Goal: Task Accomplishment & Management: Manage account settings

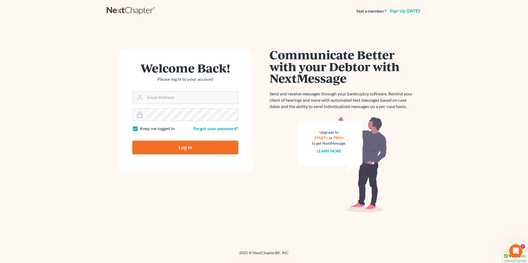
type input "Hunter@shieldlaw.com"
click at [188, 149] on input "Log In" at bounding box center [185, 148] width 106 height 14
type input "Thinking..."
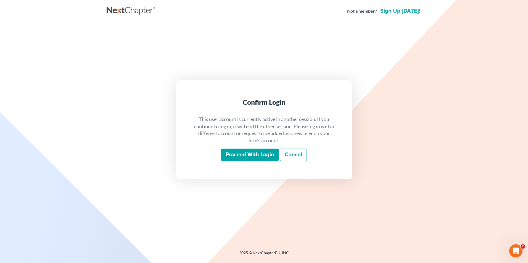
click at [243, 150] on input "Proceed with login" at bounding box center [249, 155] width 57 height 13
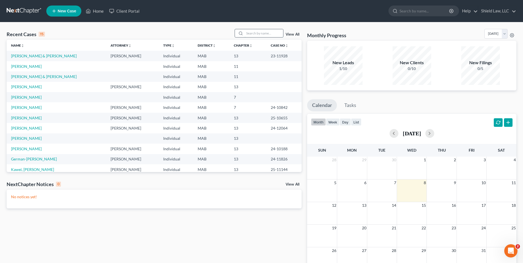
click at [259, 34] on input "search" at bounding box center [264, 33] width 39 height 8
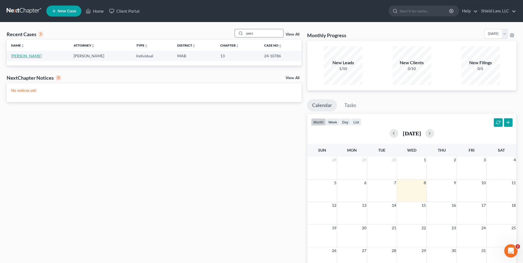
type input "pezz"
click at [24, 56] on link "[PERSON_NAME]" at bounding box center [26, 56] width 31 height 5
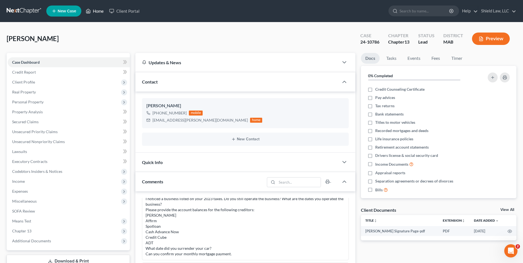
click at [90, 10] on icon at bounding box center [88, 11] width 5 height 7
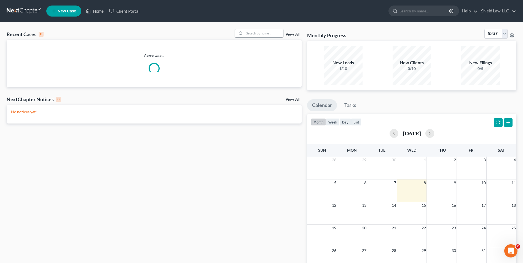
click at [266, 34] on input "search" at bounding box center [264, 33] width 39 height 8
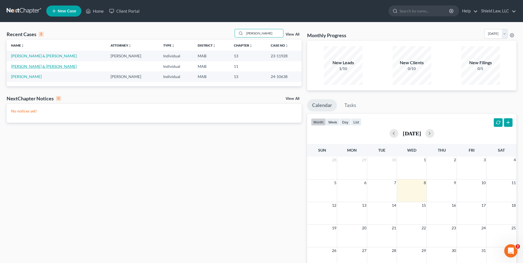
type input "[PERSON_NAME]"
click at [22, 67] on link "[PERSON_NAME] & [PERSON_NAME]" at bounding box center [44, 66] width 66 height 5
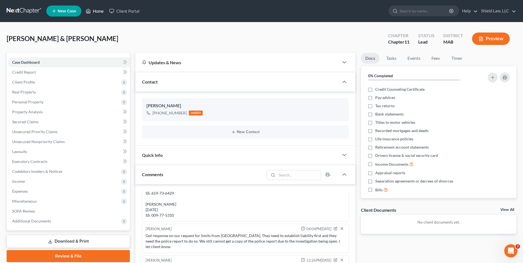
click at [93, 12] on link "Home" at bounding box center [94, 11] width 23 height 10
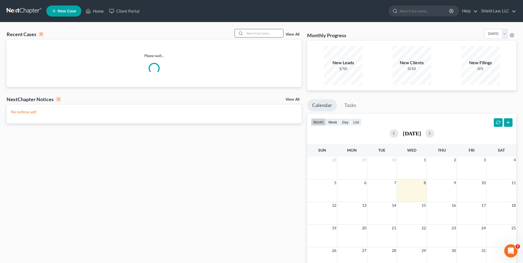
click at [254, 34] on input "search" at bounding box center [264, 33] width 39 height 8
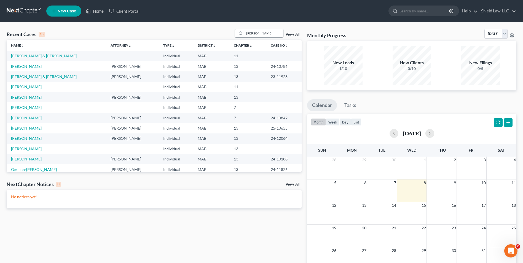
type input "[PERSON_NAME]"
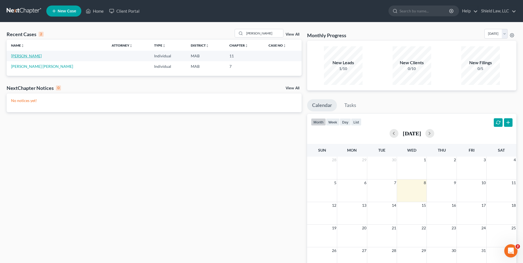
click at [19, 55] on link "[PERSON_NAME]" at bounding box center [26, 56] width 31 height 5
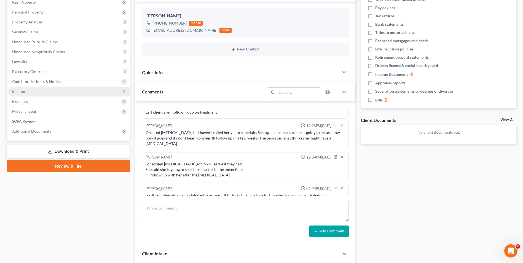
scroll to position [90, 0]
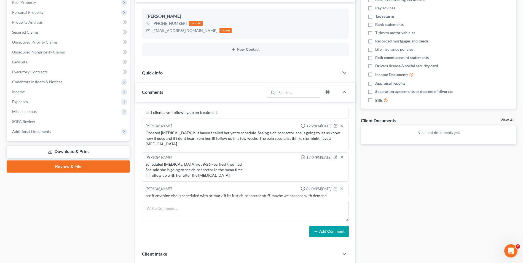
click at [208, 200] on div "[PERSON_NAME] 02:04PM[DATE] From [GEOGRAPHIC_DATA]: my cousin got into a minor …" at bounding box center [245, 173] width 220 height 143
click at [206, 210] on textarea at bounding box center [245, 211] width 207 height 20
type textarea "l"
click at [183, 212] on textarea at bounding box center [245, 211] width 207 height 20
drag, startPoint x: 189, startPoint y: 209, endPoint x: 138, endPoint y: 204, distance: 51.2
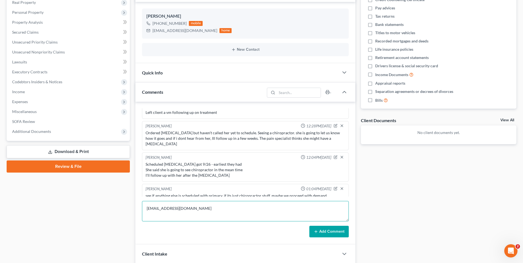
click at [138, 204] on div "[PERSON_NAME] 02:04PM[DATE] From [GEOGRAPHIC_DATA]: my cousin got into a minor …" at bounding box center [245, 173] width 220 height 143
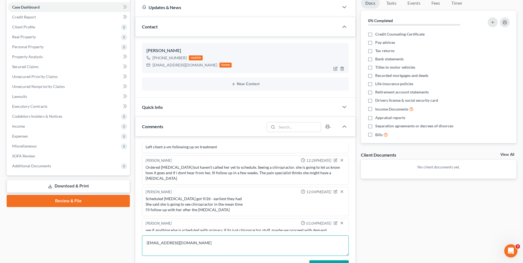
scroll to position [55, 0]
type textarea "[EMAIL_ADDRESS][DOMAIN_NAME]"
click at [332, 69] on div at bounding box center [340, 69] width 18 height 9
click at [335, 70] on icon "button" at bounding box center [336, 68] width 2 height 2
select select "0"
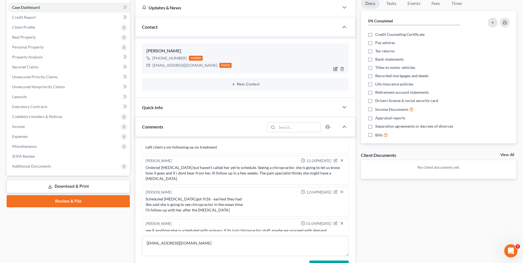
select select "0"
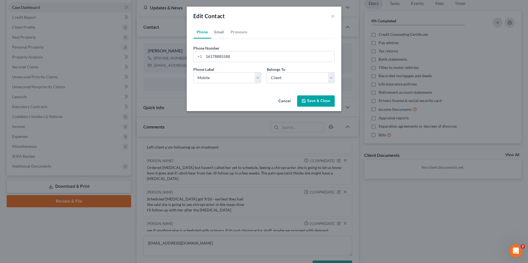
click at [217, 29] on link "Email" at bounding box center [219, 31] width 16 height 13
drag, startPoint x: 247, startPoint y: 55, endPoint x: 148, endPoint y: 49, distance: 99.0
click at [148, 49] on div "Edit Contact × Phone Email Pronouns Phone Number * [PHONE_NUMBER] Ext. Phone La…" at bounding box center [264, 131] width 528 height 263
click at [319, 98] on button "Save & Close" at bounding box center [316, 101] width 38 height 12
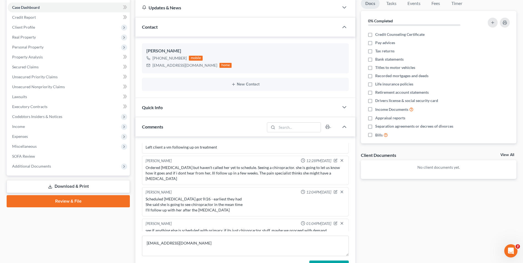
scroll to position [131, 0]
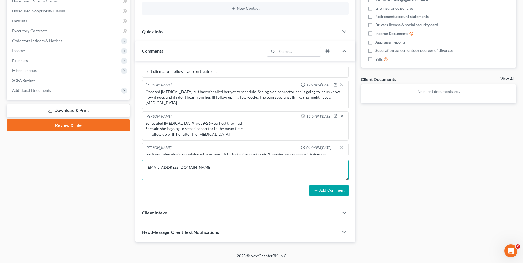
drag, startPoint x: 154, startPoint y: 167, endPoint x: 61, endPoint y: 158, distance: 93.9
click at [61, 158] on div "Petition Navigation Case Dashboard Payments Invoices Payments Payments Credit R…" at bounding box center [262, 82] width 516 height 320
type textarea "Going to start requesting medicals. Client will send over police report and lis…"
click at [313, 189] on button "Add Comment" at bounding box center [329, 191] width 39 height 12
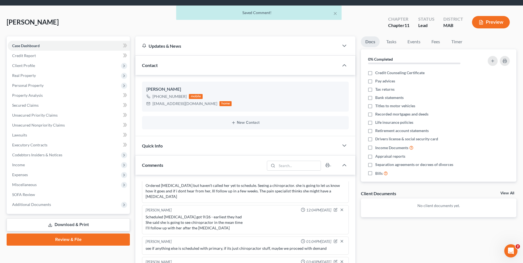
scroll to position [0, 0]
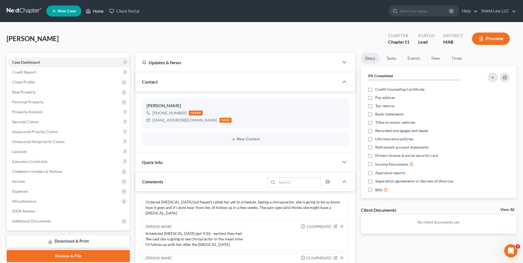
click at [94, 11] on link "Home" at bounding box center [94, 11] width 23 height 10
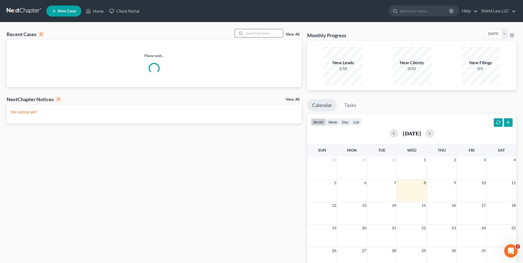
click at [263, 33] on input "search" at bounding box center [264, 33] width 39 height 8
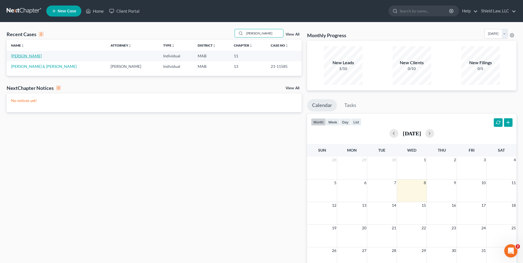
type input "[PERSON_NAME]"
click at [21, 55] on link "[PERSON_NAME]" at bounding box center [26, 56] width 31 height 5
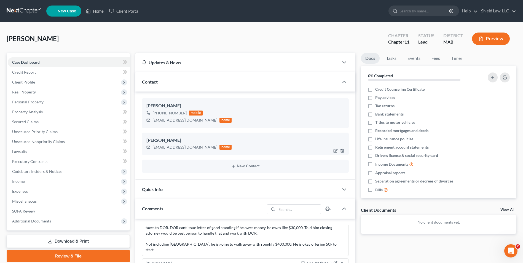
scroll to position [158, 0]
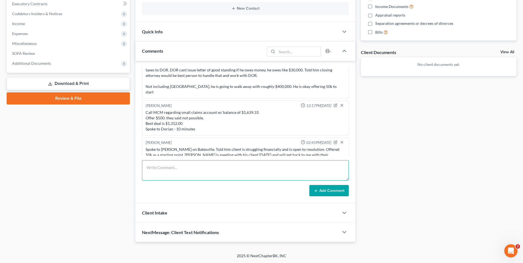
click at [190, 167] on textarea at bounding box center [245, 170] width 207 height 20
click at [247, 167] on textarea "want to keep settlement discussions going. $150,000.00" at bounding box center [245, 170] width 207 height 20
click at [217, 169] on textarea "want to keep settlement discussions going. $150,000.00" at bounding box center [245, 170] width 207 height 20
click at [219, 168] on textarea "want to keep settlement discussions going. $150,000.00" at bounding box center [245, 170] width 207 height 20
click at [246, 169] on textarea "want to keep settlement discussions going. $150,000.00" at bounding box center [245, 170] width 207 height 20
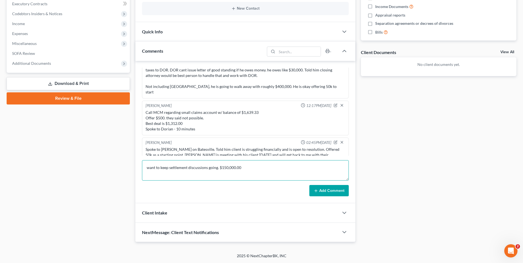
click at [218, 167] on textarea "want to keep settlement discussions going. $150,000.00" at bounding box center [245, 170] width 207 height 20
click at [256, 169] on textarea "want to keep settlement discussions going. $150,000.00" at bounding box center [245, 170] width 207 height 20
click at [147, 170] on textarea "want to keep settlement discussions going. $150,000.00 weather in 100k lump sum…" at bounding box center [245, 170] width 207 height 20
click at [221, 174] on textarea "Spoke with [PERSON_NAME] on [GEOGRAPHIC_DATA], want to keep settlement discussi…" at bounding box center [245, 170] width 207 height 20
type textarea "Spoke with [PERSON_NAME] on [GEOGRAPHIC_DATA], want to keep settlement discussi…"
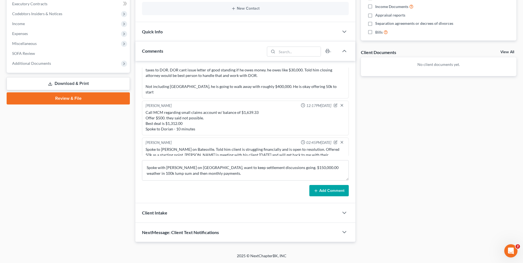
click at [321, 191] on button "Add Comment" at bounding box center [329, 191] width 39 height 12
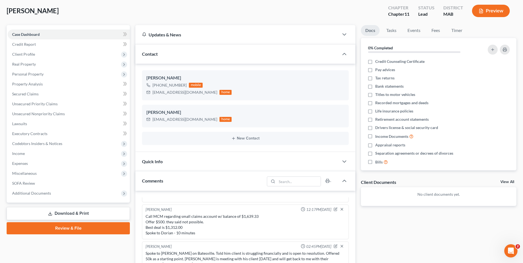
scroll to position [0, 0]
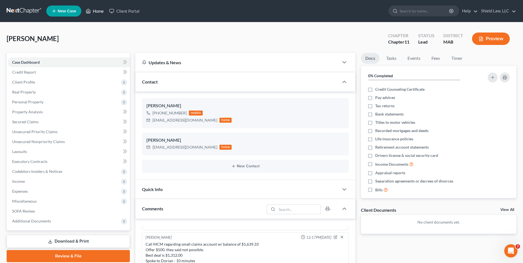
click at [97, 11] on link "Home" at bounding box center [94, 11] width 23 height 10
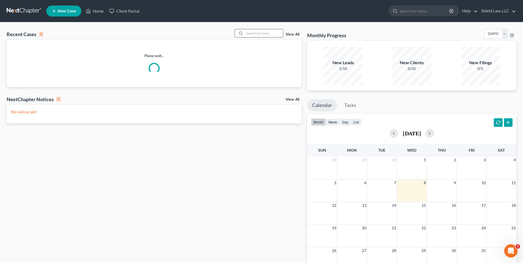
click at [258, 33] on input "search" at bounding box center [264, 33] width 39 height 8
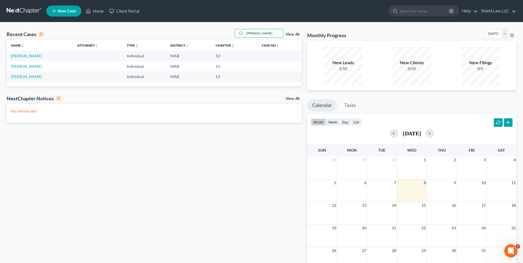
type input "[PERSON_NAME]"
click at [43, 60] on td "[PERSON_NAME]" at bounding box center [40, 56] width 66 height 10
click at [42, 57] on link "[PERSON_NAME]" at bounding box center [26, 56] width 31 height 5
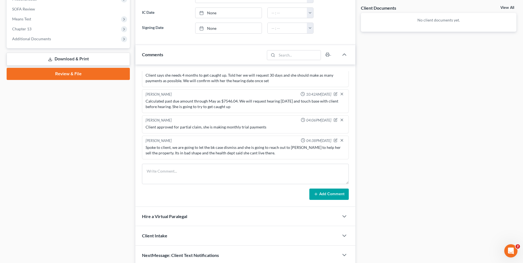
scroll to position [203, 0]
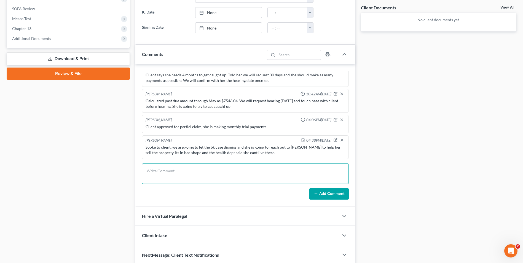
click at [210, 178] on textarea at bounding box center [245, 174] width 207 height 20
click at [190, 170] on textarea "No definitive buyers" at bounding box center [245, 174] width 207 height 20
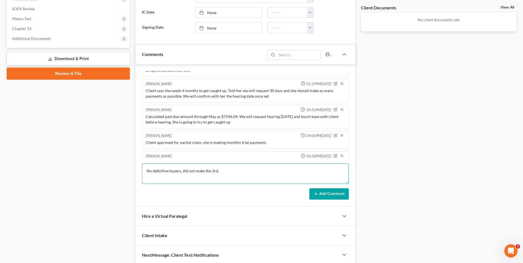
scroll to position [429, 0]
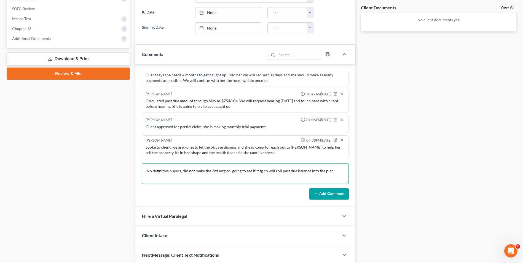
click at [146, 173] on textarea "No definitive buyers, did not make the 3rd mtg co. going to see if mtg co will …" at bounding box center [245, 174] width 207 height 20
type textarea "Spoke to client. No definitive buyers, did not make the 3rd mtg co. going to se…"
click at [334, 191] on button "Add Comment" at bounding box center [329, 194] width 39 height 12
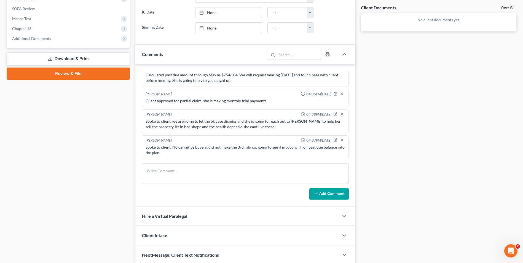
scroll to position [0, 0]
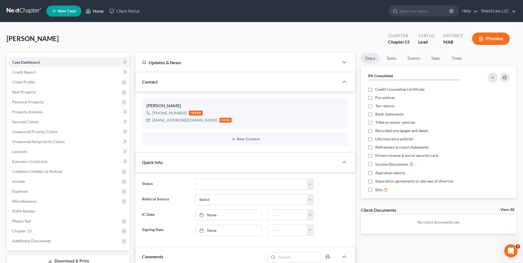
click at [95, 12] on link "Home" at bounding box center [94, 11] width 23 height 10
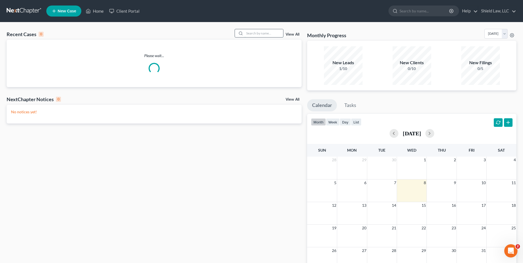
click at [268, 31] on input "search" at bounding box center [264, 33] width 39 height 8
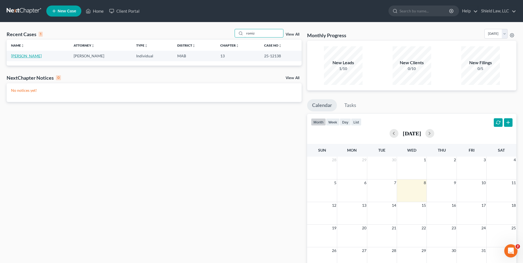
type input "romiz"
click at [29, 54] on link "[PERSON_NAME]" at bounding box center [26, 56] width 31 height 5
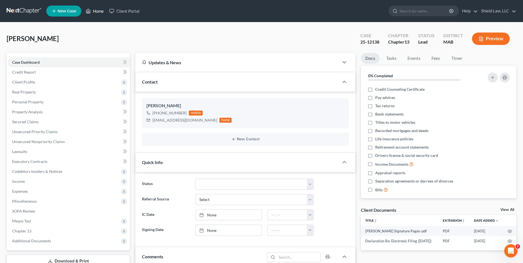
click at [98, 11] on link "Home" at bounding box center [94, 11] width 23 height 10
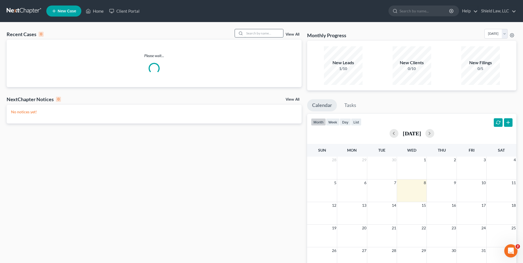
click at [266, 33] on input "search" at bounding box center [264, 33] width 39 height 8
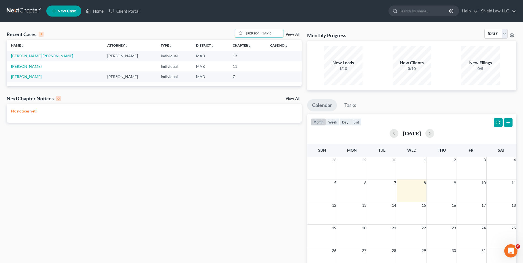
type input "[PERSON_NAME]"
click at [24, 65] on link "[PERSON_NAME]" at bounding box center [26, 66] width 31 height 5
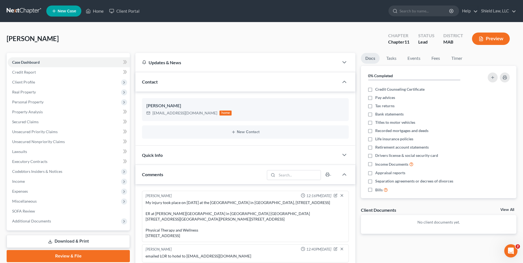
scroll to position [93, 0]
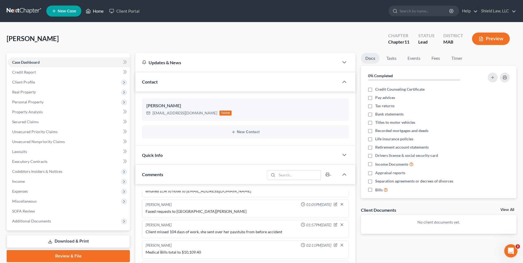
click at [100, 13] on link "Home" at bounding box center [94, 11] width 23 height 10
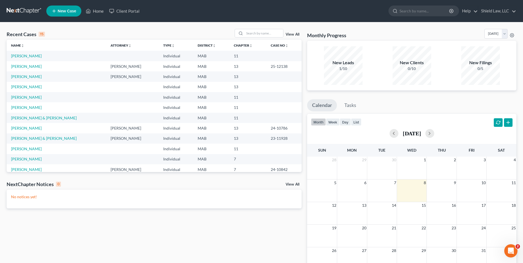
click at [58, 115] on td "[PERSON_NAME] & [PERSON_NAME]" at bounding box center [57, 118] width 100 height 10
drag, startPoint x: 58, startPoint y: 115, endPoint x: 34, endPoint y: 118, distance: 24.2
click at [34, 118] on link "[PERSON_NAME] & [PERSON_NAME]" at bounding box center [44, 118] width 66 height 5
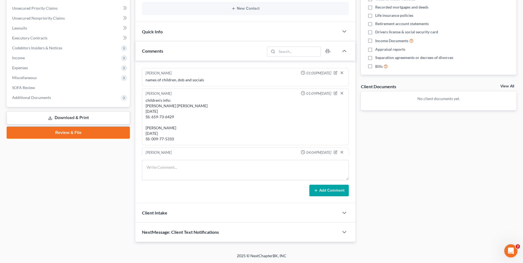
scroll to position [448, 0]
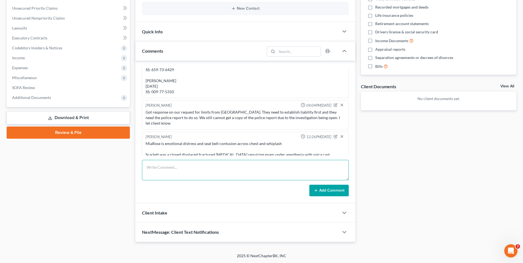
click at [174, 173] on textarea at bounding box center [245, 170] width 207 height 20
click at [217, 168] on textarea "[PERSON_NAME]: [EMAIL_ADDRESS][DOMAIN_NAME]" at bounding box center [245, 170] width 207 height 20
type textarea "[PERSON_NAME]: [EMAIL_ADDRESS][DOMAIN_NAME]."
click at [322, 195] on button "Add Comment" at bounding box center [329, 191] width 39 height 12
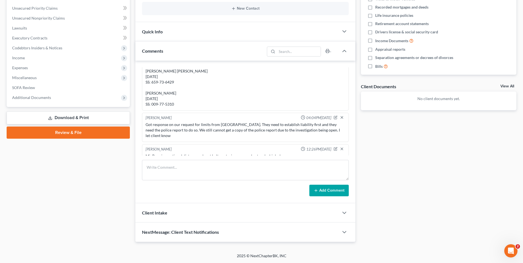
scroll to position [468, 0]
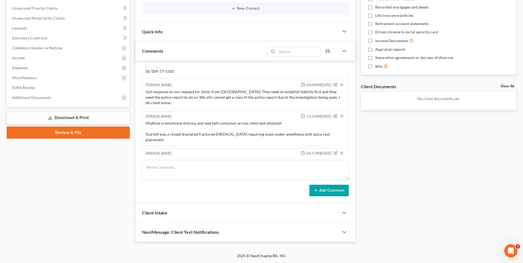
drag, startPoint x: 194, startPoint y: 149, endPoint x: 156, endPoint y: 148, distance: 37.8
click at [156, 158] on div "[PERSON_NAME]: [EMAIL_ADDRESS][DOMAIN_NAME]." at bounding box center [246, 161] width 200 height 6
copy div "[EMAIL_ADDRESS][DOMAIN_NAME]"
click at [209, 156] on div "[PERSON_NAME]: [EMAIL_ADDRESS][DOMAIN_NAME]." at bounding box center [246, 160] width 202 height 8
click at [88, 230] on div "Case Dashboard Payments Invoices Payments Payments Credit Report Client Profile" at bounding box center [68, 85] width 129 height 313
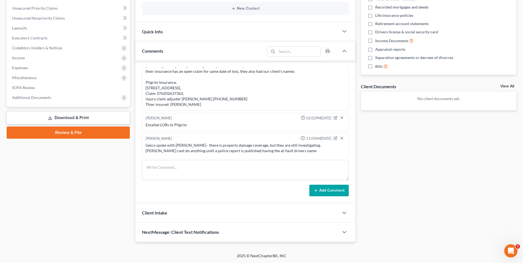
scroll to position [0, 0]
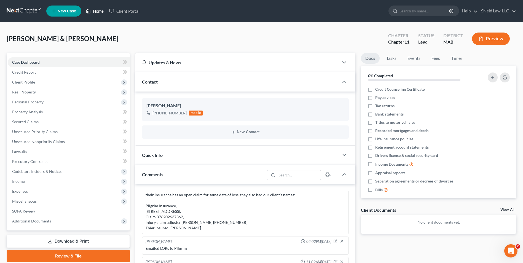
click at [93, 14] on link "Home" at bounding box center [94, 11] width 23 height 10
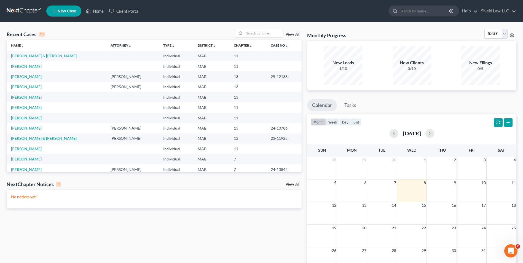
click at [23, 67] on link "[PERSON_NAME]" at bounding box center [26, 66] width 31 height 5
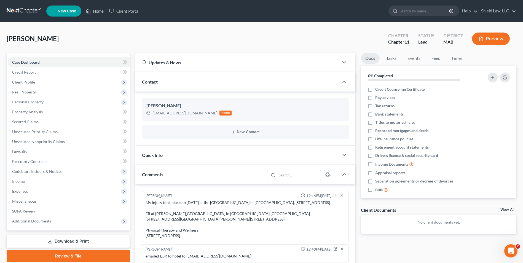
scroll to position [93, 0]
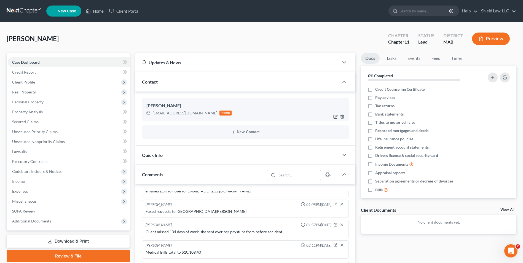
click at [334, 118] on icon "button" at bounding box center [336, 116] width 4 height 4
select select "0"
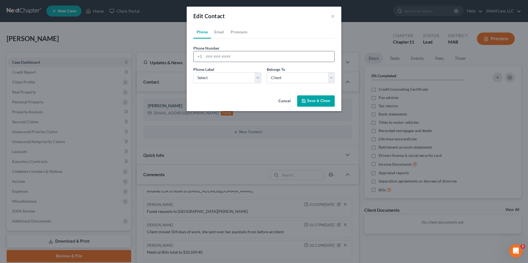
click at [217, 56] on input "tel" at bounding box center [269, 56] width 130 height 10
type input "5089511679"
click at [233, 79] on select "Select Mobile Home Work Other" at bounding box center [227, 77] width 68 height 11
select select "0"
click at [193, 72] on select "Select Mobile Home Work Other" at bounding box center [227, 77] width 68 height 11
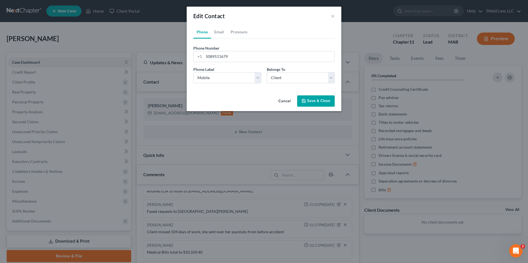
click at [305, 102] on polyline "button" at bounding box center [304, 101] width 2 height 1
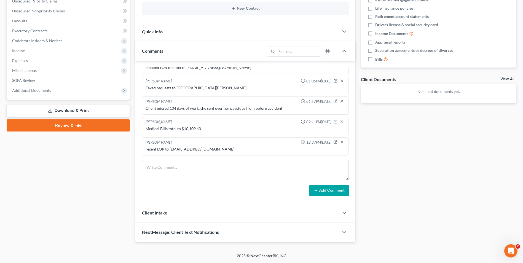
click at [406, 155] on div "Docs Tasks Events Fees Timer 0% Completed Nothing here yet! Credit Counseling C…" at bounding box center [438, 82] width 161 height 320
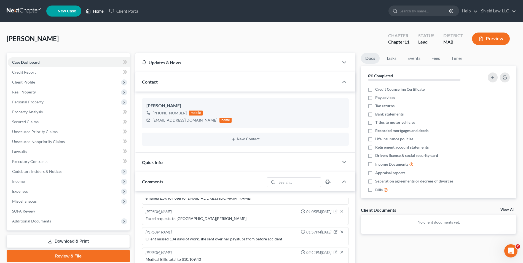
click at [92, 8] on link "Home" at bounding box center [94, 11] width 23 height 10
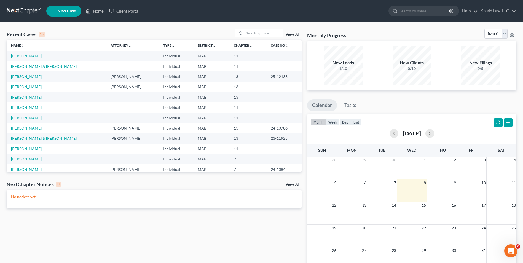
click at [22, 57] on link "[PERSON_NAME]" at bounding box center [26, 56] width 31 height 5
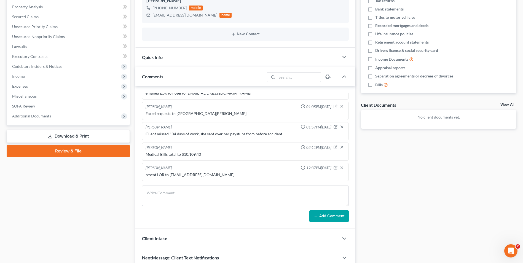
scroll to position [108, 0]
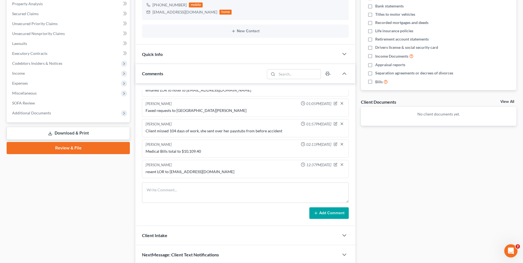
click at [201, 206] on form "Add Comment" at bounding box center [245, 201] width 207 height 36
click at [214, 186] on textarea at bounding box center [245, 193] width 207 height 20
type textarea "left client a vm,, wanted to update her on record progress"
click at [329, 218] on button "Add Comment" at bounding box center [329, 213] width 39 height 12
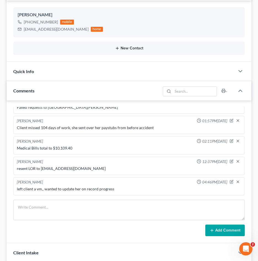
scroll to position [0, 0]
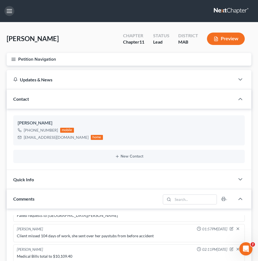
click at [11, 7] on button "button" at bounding box center [9, 11] width 10 height 10
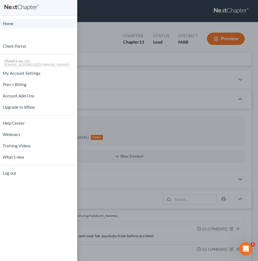
click at [14, 20] on link "Home" at bounding box center [38, 24] width 77 height 10
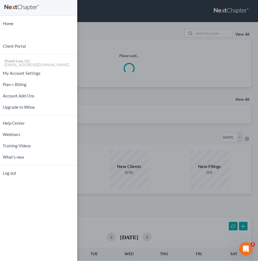
click at [202, 35] on div "Home New Case Client Portal Shield Law, LLC [EMAIL_ADDRESS][DOMAIN_NAME] My Acc…" at bounding box center [129, 130] width 258 height 261
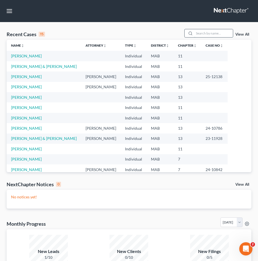
click at [205, 33] on input "search" at bounding box center [213, 33] width 39 height 8
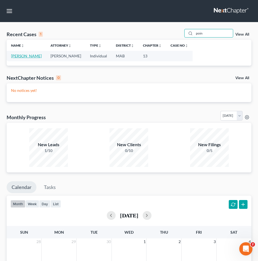
type input "poin"
click at [26, 56] on link "[PERSON_NAME]" at bounding box center [26, 56] width 31 height 5
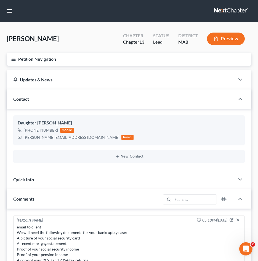
click at [13, 59] on icon "button" at bounding box center [13, 59] width 5 height 5
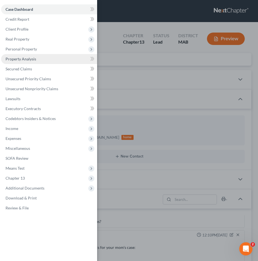
click at [49, 60] on link "Property Analysis" at bounding box center [49, 59] width 96 height 10
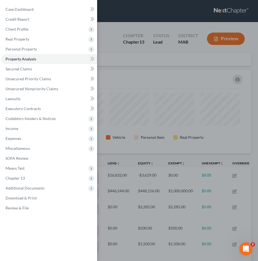
scroll to position [83, 245]
click at [171, 69] on div "Case Dashboard Payments Invoices Payments Payments Credit Report Client Profile" at bounding box center [129, 130] width 258 height 261
